Goal: Communication & Community: Answer question/provide support

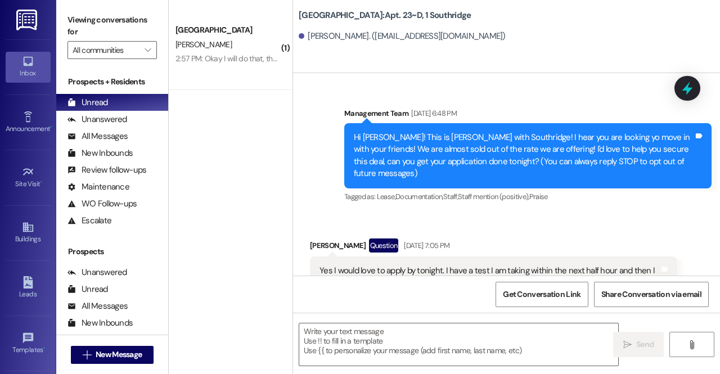
scroll to position [56495, 0]
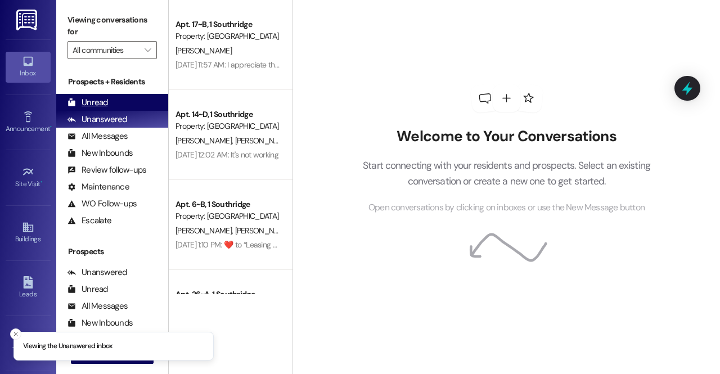
click at [125, 100] on div "Unread (0)" at bounding box center [112, 102] width 112 height 17
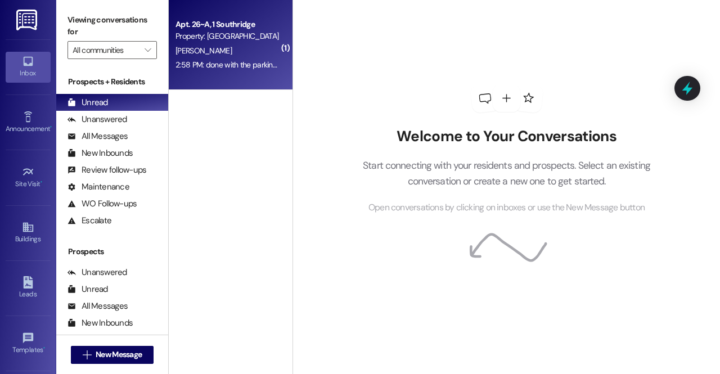
click at [223, 74] on div "Apt. 26~A, 1 Southridge Property: Southridge [PERSON_NAME] 2:58 PM: done with t…" at bounding box center [231, 45] width 124 height 90
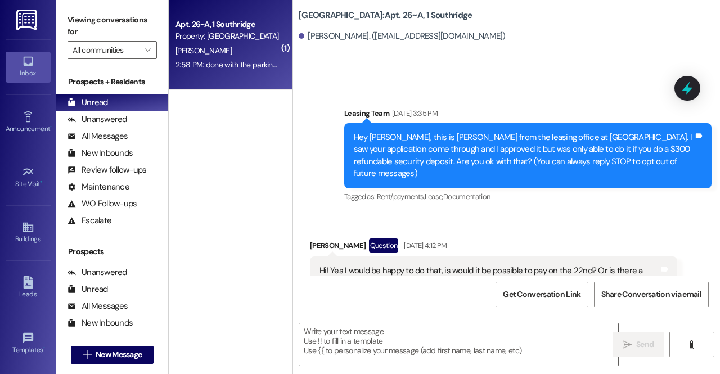
scroll to position [9385, 0]
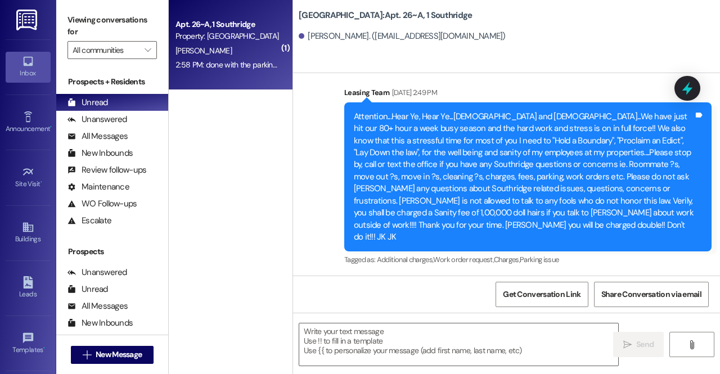
click at [389, 318] on div "done with the parking permit!✅ Tags and notes" at bounding box center [381, 332] width 143 height 29
click at [387, 326] on textarea at bounding box center [458, 344] width 319 height 42
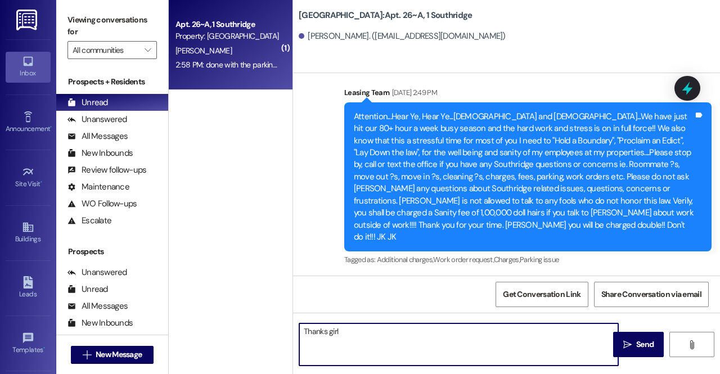
type textarea "Thanks girl!"
